Goal: Task Accomplishment & Management: Use online tool/utility

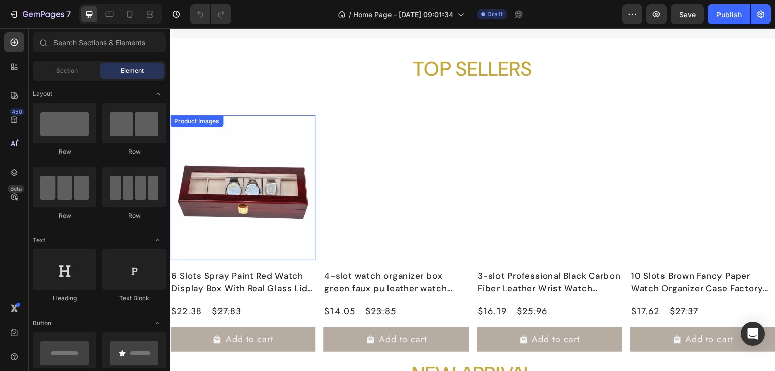
scroll to position [161, 0]
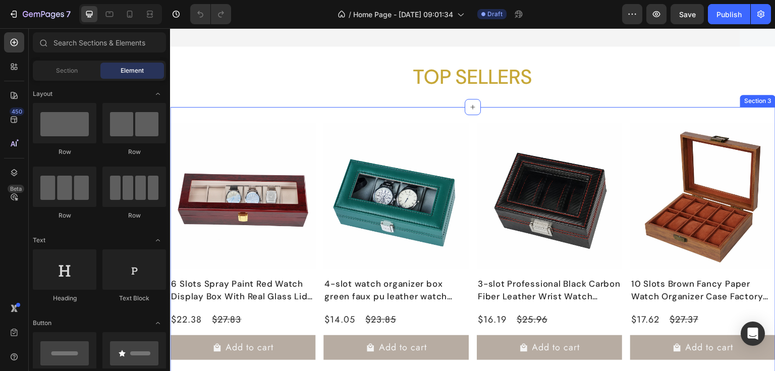
click at [276, 117] on div "Product Images 6 Slots Spray Paint Red Watch Display Box With Real Glass Lid Hi…" at bounding box center [472, 259] width 605 height 305
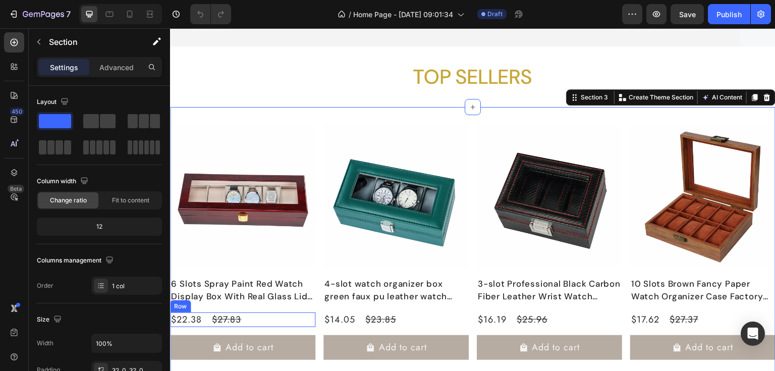
scroll to position [242, 0]
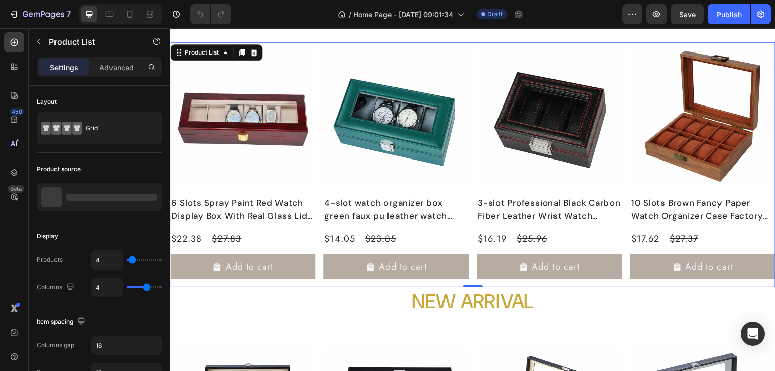
click at [317, 265] on div "Product Images 6 Slots Spray Paint Red Watch Display Box With Real Glass Lid Hi…" at bounding box center [472, 164] width 605 height 245
click at [103, 75] on div "Advanced" at bounding box center [116, 67] width 50 height 16
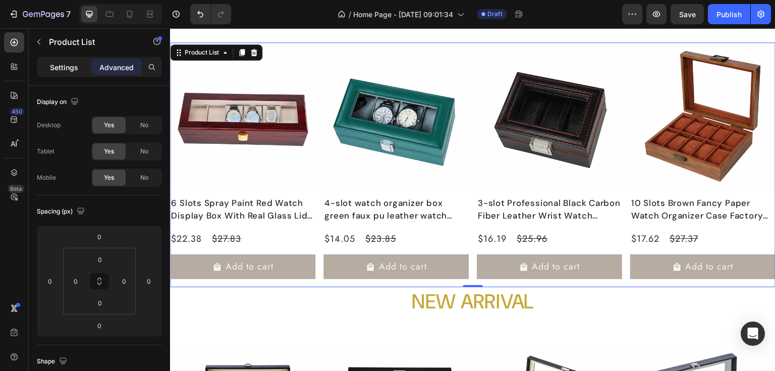
click at [72, 67] on p "Settings" at bounding box center [64, 67] width 28 height 11
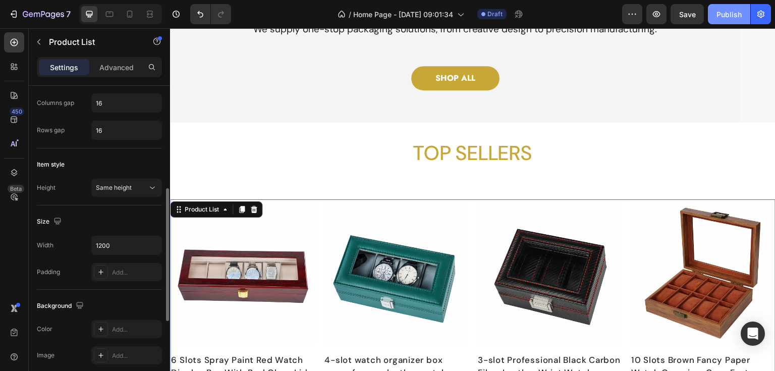
scroll to position [81, 0]
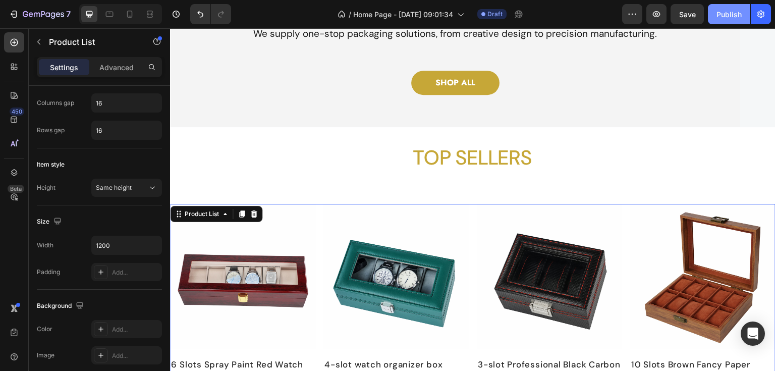
click at [734, 9] on div "Publish" at bounding box center [728, 14] width 25 height 11
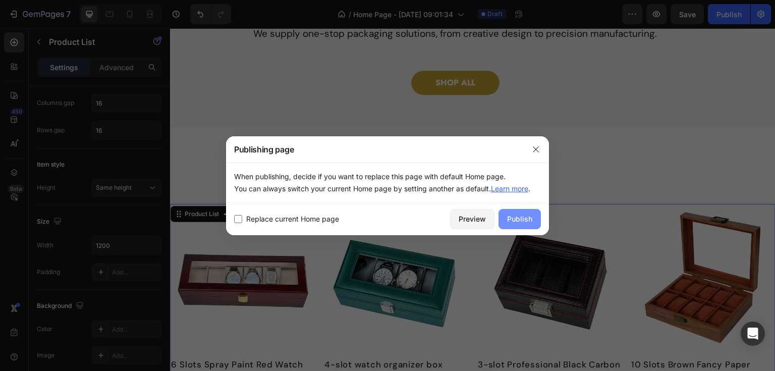
click at [518, 221] on div "Publish" at bounding box center [519, 218] width 25 height 11
